Goal: Task Accomplishment & Management: Complete application form

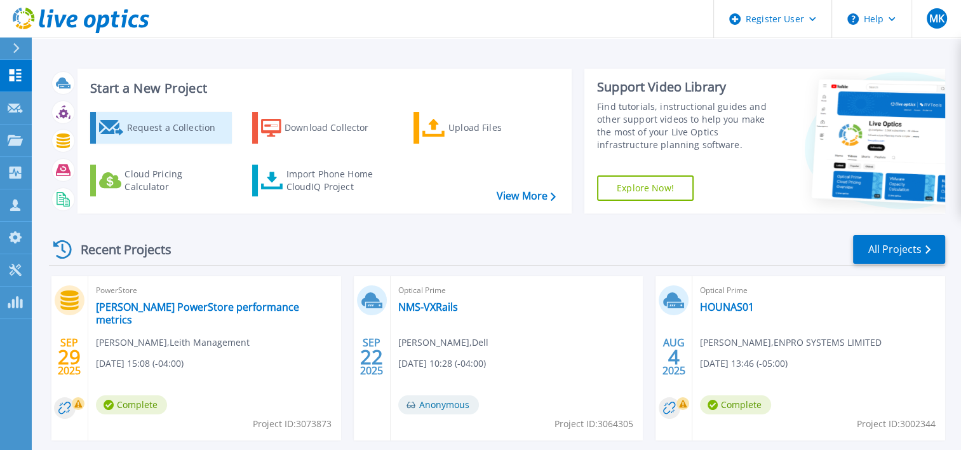
click at [167, 129] on div "Request a Collection" at bounding box center [177, 127] width 102 height 25
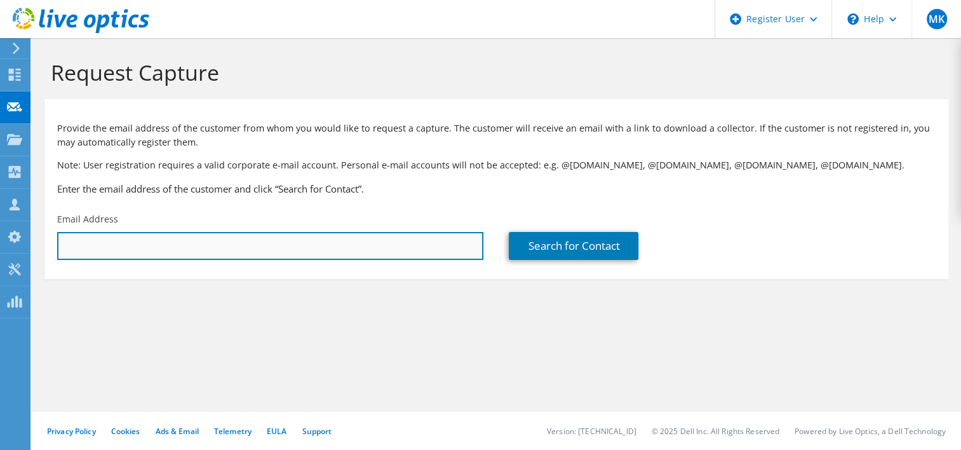
click at [316, 241] on input "text" at bounding box center [270, 246] width 426 height 28
paste input "[EMAIL_ADDRESS][DOMAIN_NAME]"
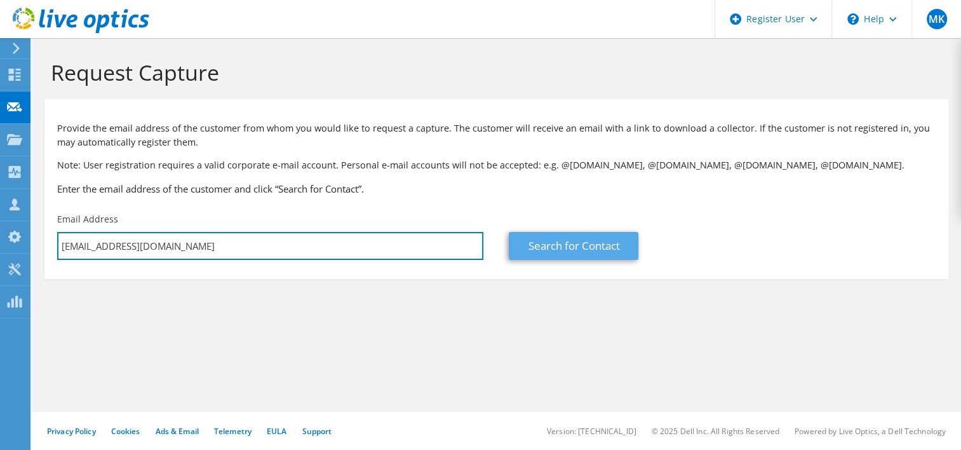
type input "[EMAIL_ADDRESS][DOMAIN_NAME]"
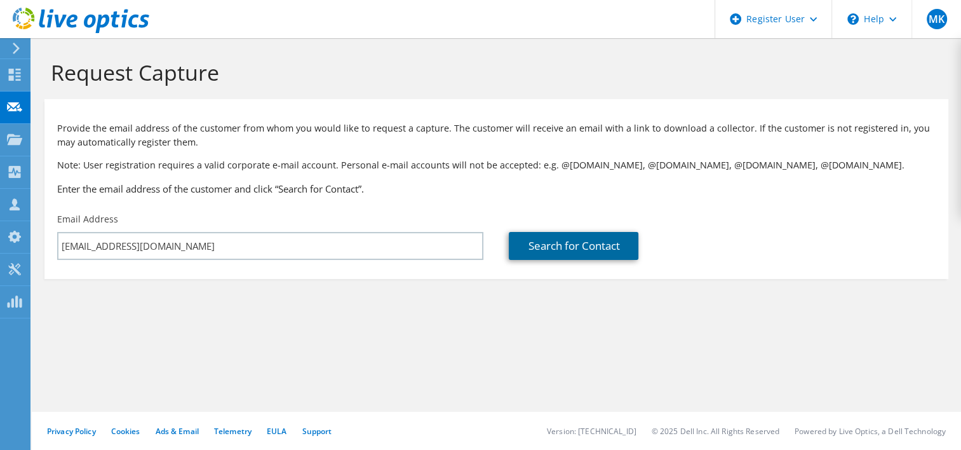
click at [551, 236] on link "Search for Contact" at bounding box center [574, 246] width 130 height 28
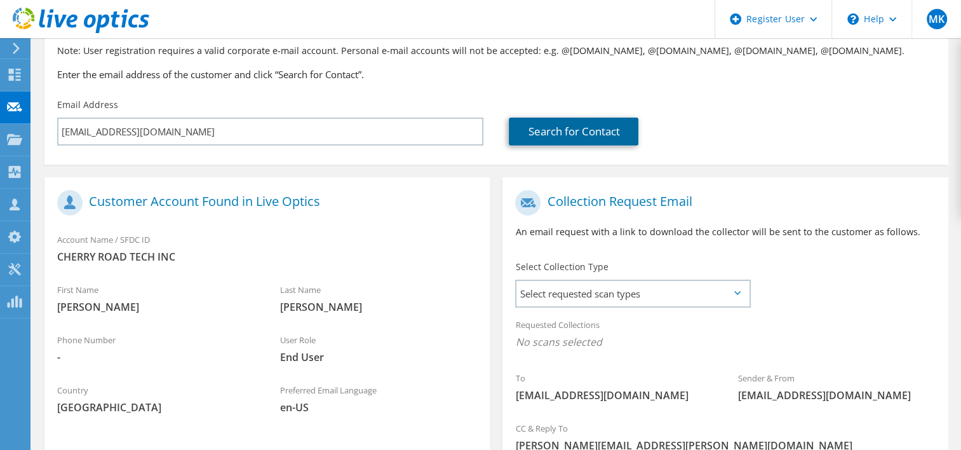
scroll to position [259, 0]
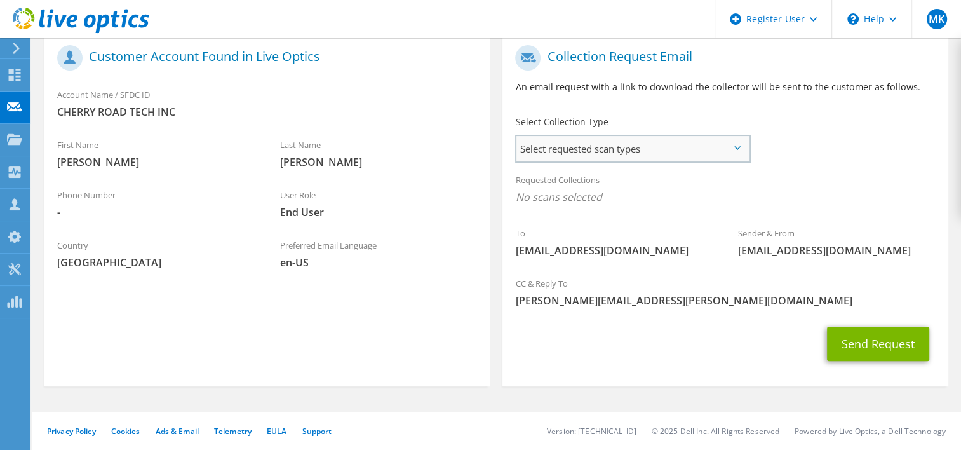
click at [746, 151] on span "Select requested scan types" at bounding box center [632, 148] width 232 height 25
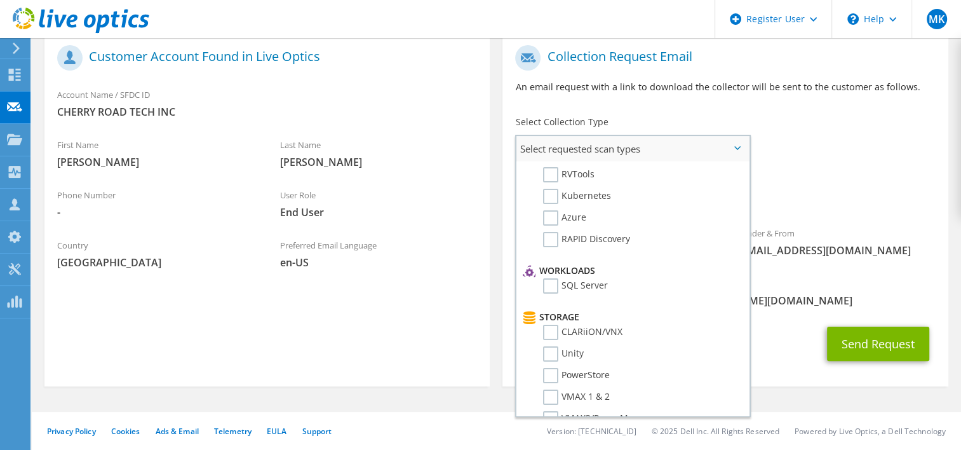
scroll to position [0, 0]
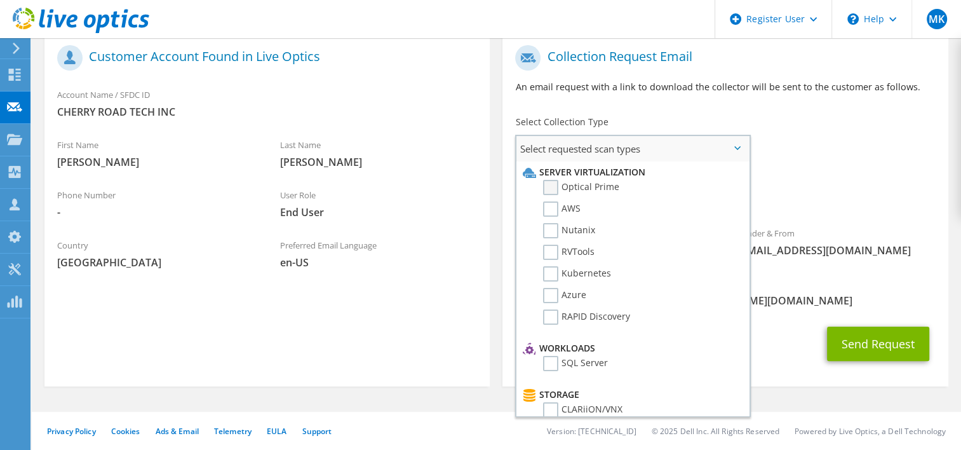
click at [555, 192] on label "Optical Prime" at bounding box center [581, 187] width 76 height 15
click at [0, 0] on input "Optical Prime" at bounding box center [0, 0] width 0 height 0
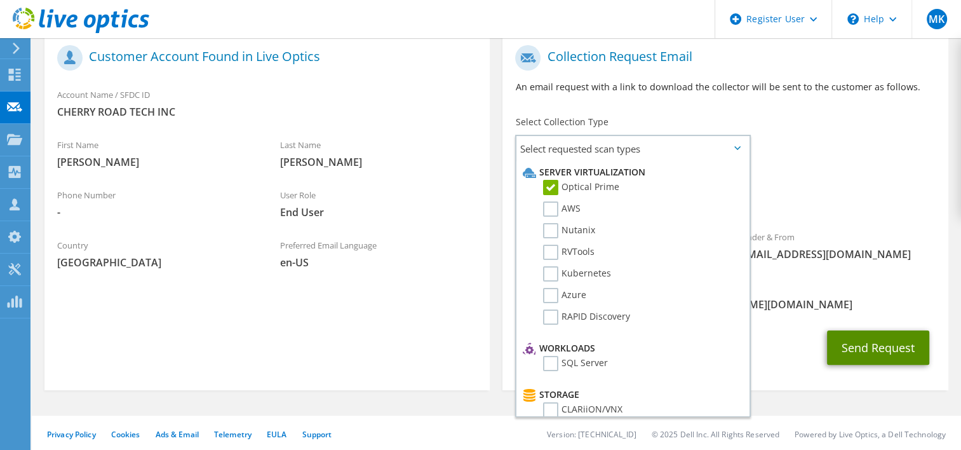
click at [879, 346] on button "Send Request" at bounding box center [878, 347] width 102 height 34
